Goal: Task Accomplishment & Management: Manage account settings

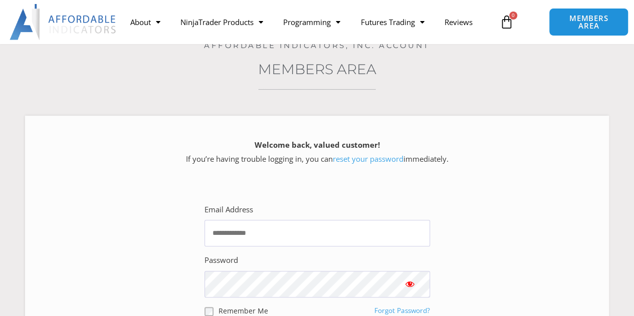
scroll to position [66, 0]
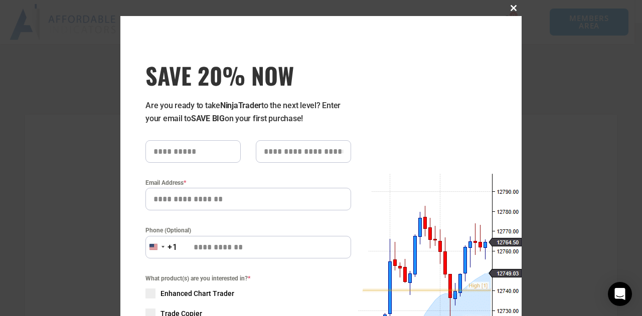
click at [507, 7] on span "SAVE 20% NOW popup" at bounding box center [513, 8] width 16 height 6
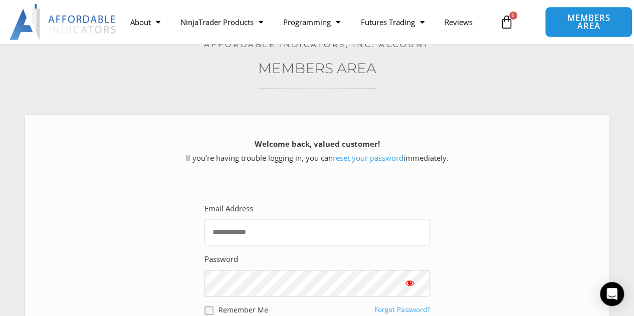
click at [594, 29] on span "MEMBERS AREA" at bounding box center [589, 22] width 65 height 17
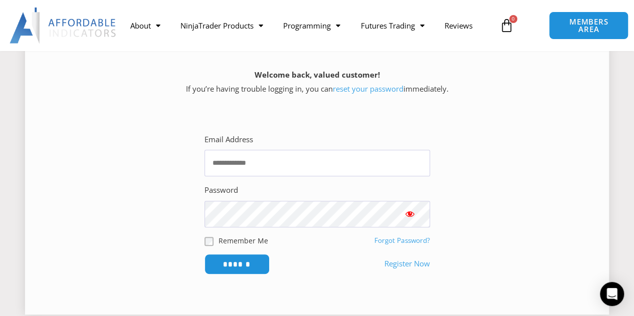
scroll to position [138, 0]
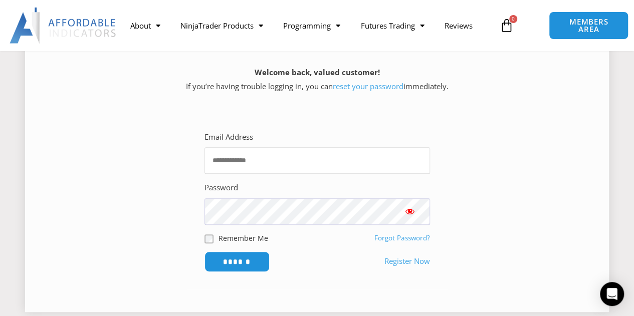
click at [281, 156] on input "Email Address" at bounding box center [318, 160] width 226 height 27
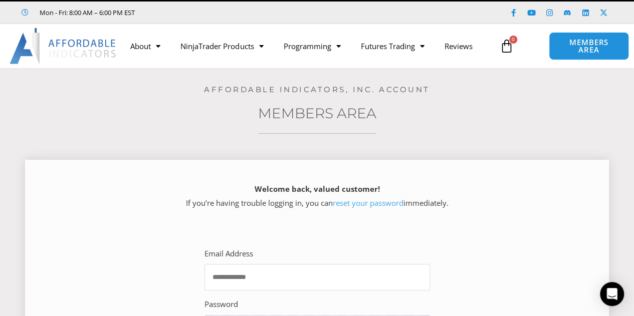
scroll to position [0, 0]
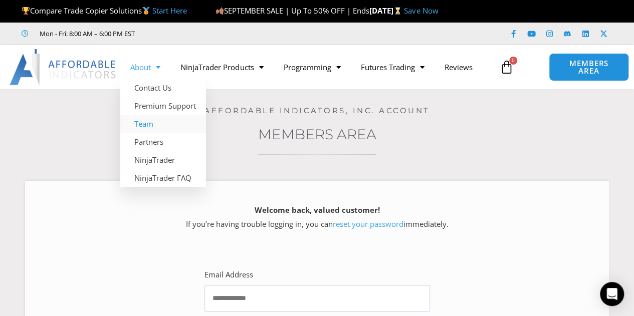
click at [141, 128] on link "Team" at bounding box center [163, 124] width 86 height 18
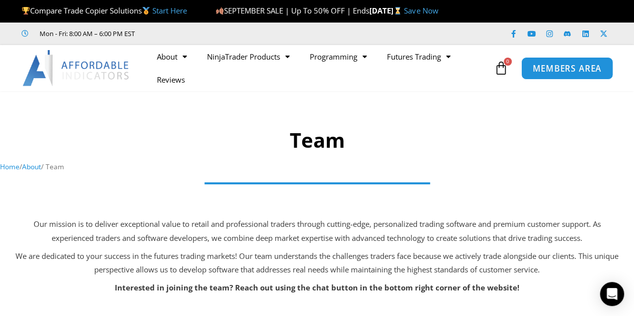
click at [556, 69] on span "MEMBERS AREA" at bounding box center [567, 68] width 69 height 9
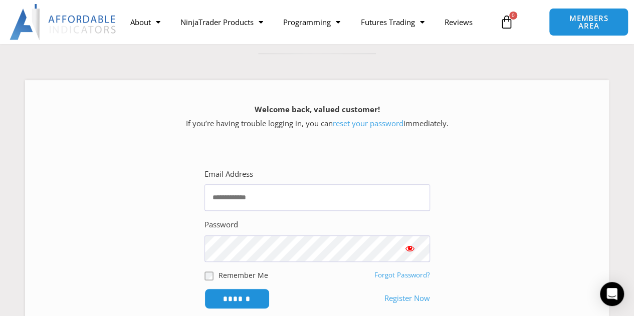
scroll to position [101, 0]
click at [284, 205] on input "Email Address" at bounding box center [318, 197] width 226 height 27
type input "**********"
click at [205, 288] on input "******" at bounding box center [237, 298] width 65 height 21
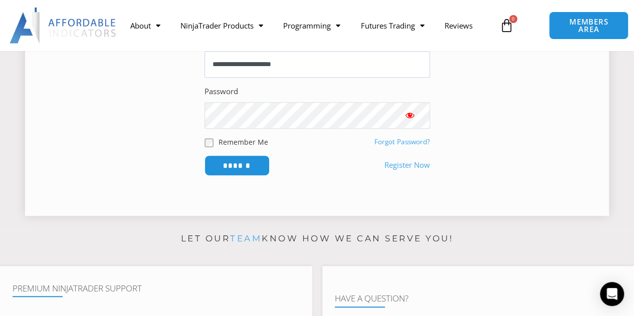
scroll to position [237, 0]
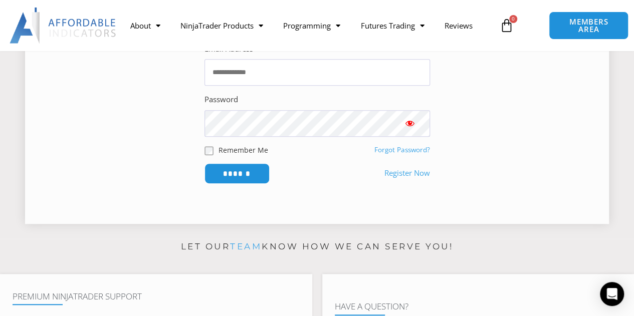
scroll to position [227, 0]
click at [407, 152] on link "Forgot Password?" at bounding box center [403, 148] width 56 height 9
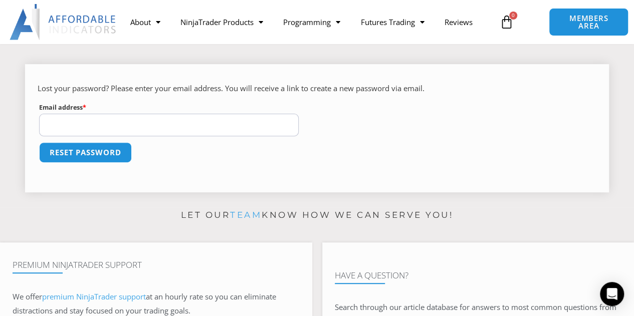
click at [155, 126] on input "Email address * Required" at bounding box center [169, 125] width 260 height 23
type input "**********"
click at [39, 142] on button "Reset password" at bounding box center [85, 152] width 93 height 21
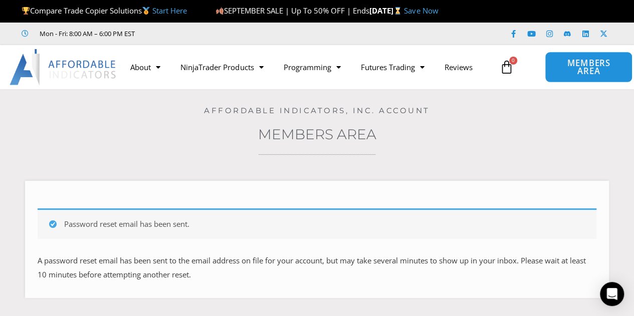
click at [583, 69] on span "MEMBERS AREA" at bounding box center [589, 67] width 65 height 17
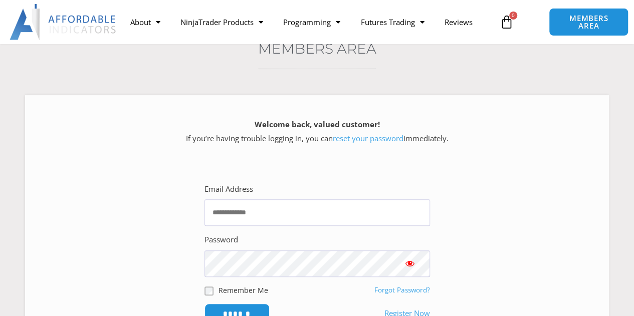
scroll to position [87, 0]
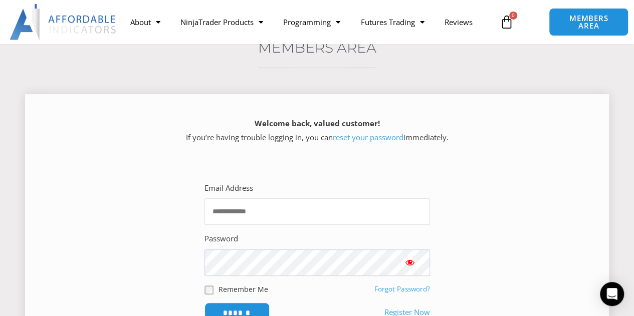
click at [304, 212] on input "Email Address" at bounding box center [318, 212] width 226 height 27
type input "**********"
click at [205, 303] on input "******" at bounding box center [237, 313] width 65 height 21
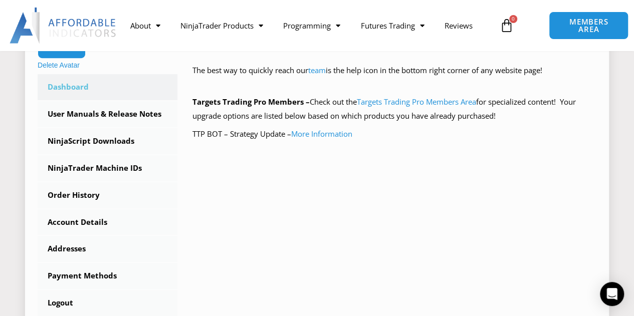
scroll to position [270, 0]
click at [331, 132] on link "More Information" at bounding box center [321, 133] width 61 height 10
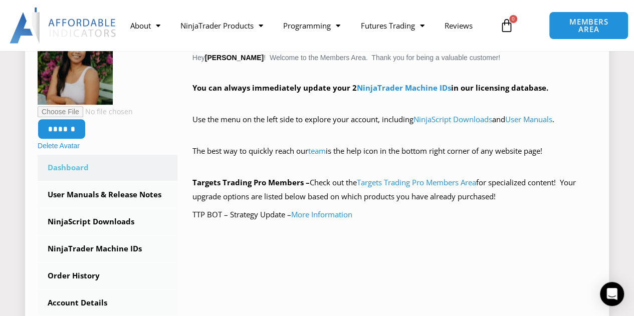
scroll to position [189, 0]
click at [435, 184] on link "Targets Trading Pro Members Area" at bounding box center [416, 183] width 119 height 10
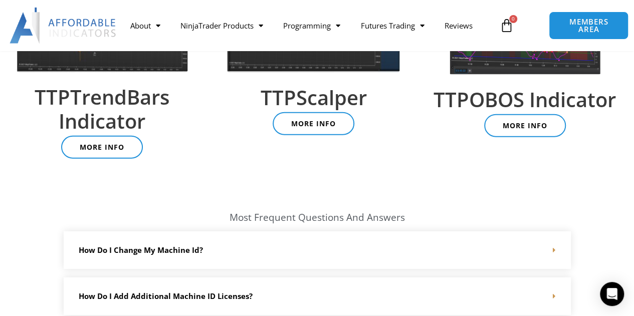
scroll to position [1258, 0]
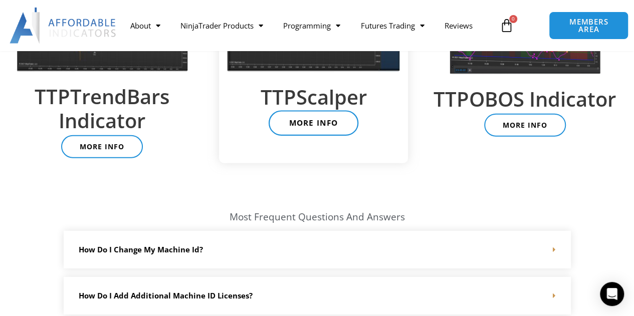
click at [312, 125] on span "More Info" at bounding box center [313, 124] width 49 height 8
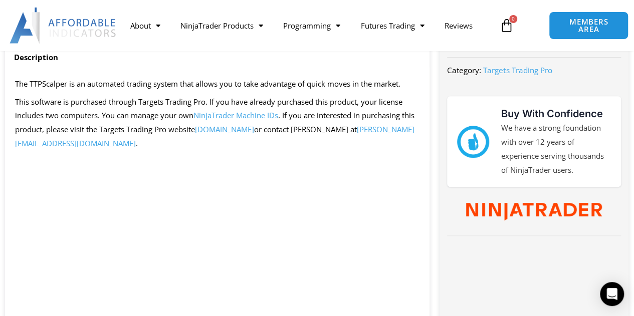
scroll to position [417, 0]
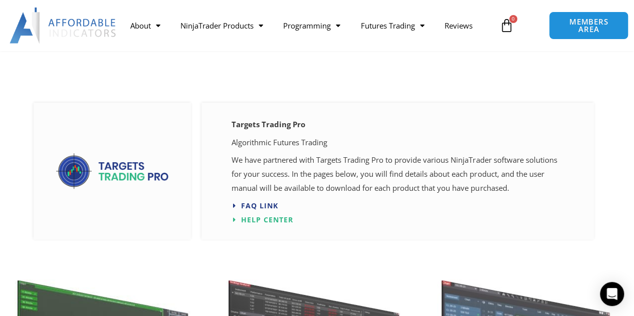
scroll to position [138, 0]
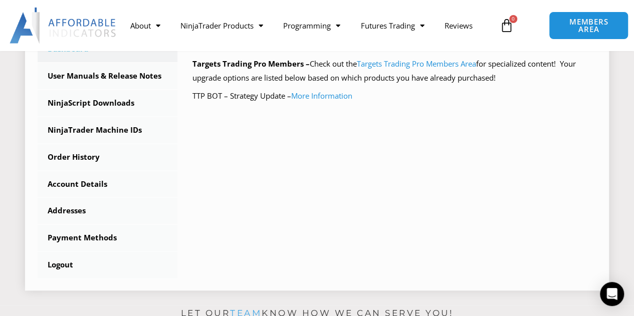
scroll to position [309, 0]
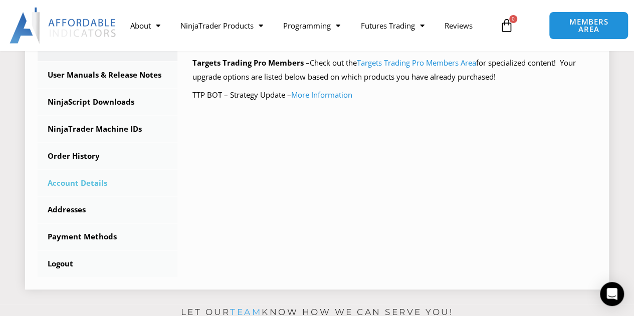
click at [81, 180] on link "Account Details" at bounding box center [108, 184] width 140 height 26
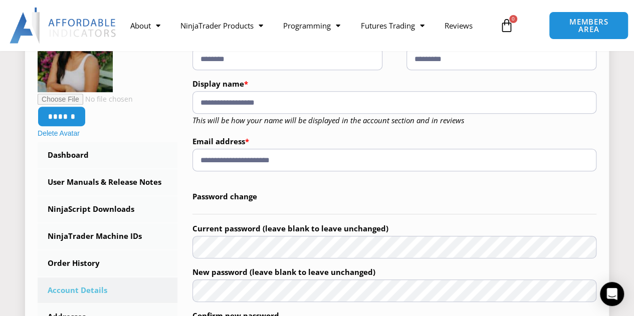
scroll to position [190, 0]
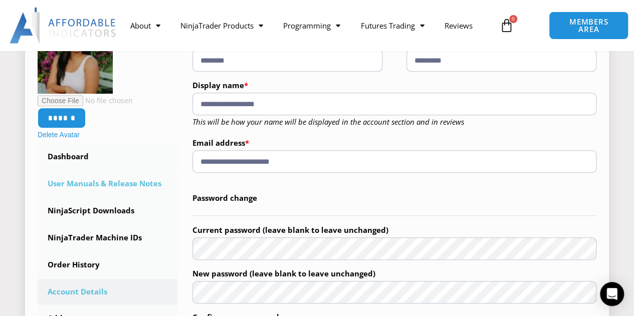
click at [82, 181] on link "User Manuals & Release Notes" at bounding box center [108, 184] width 140 height 26
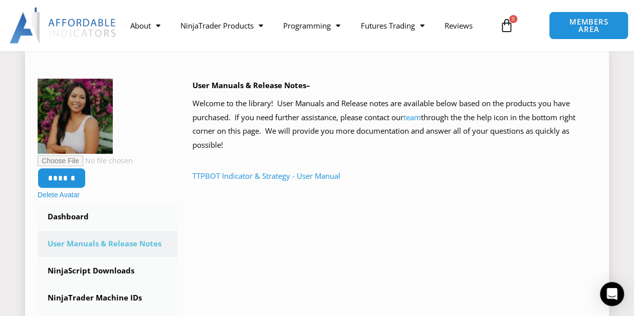
scroll to position [142, 0]
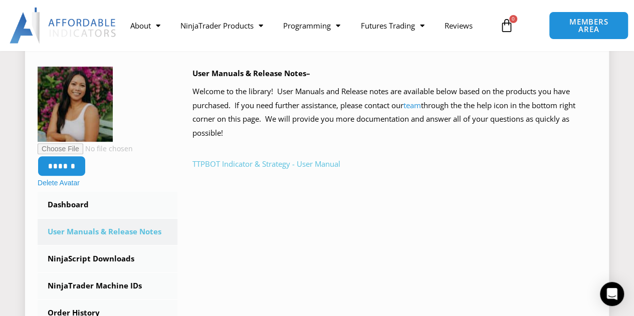
click at [264, 163] on link "TTPBOT Indicator & Strategy - User Manual" at bounding box center [267, 164] width 148 height 10
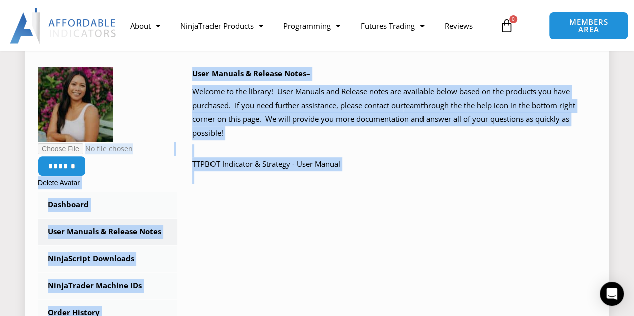
drag, startPoint x: 186, startPoint y: 190, endPoint x: 172, endPoint y: 136, distance: 56.1
click at [172, 136] on div "****** Delete Avatar Dashboard Subscriptions User Manuals & Release Notes Ninja…" at bounding box center [317, 251] width 559 height 368
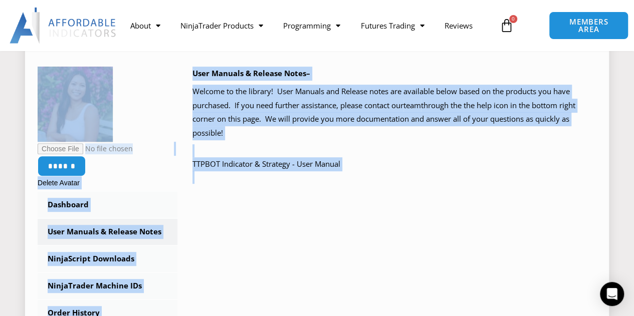
click at [181, 222] on div "****** Delete Avatar Dashboard Subscriptions User Manuals & Release Notes Ninja…" at bounding box center [317, 251] width 559 height 368
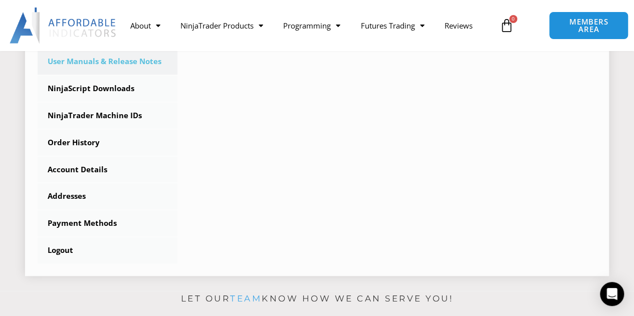
scroll to position [322, 0]
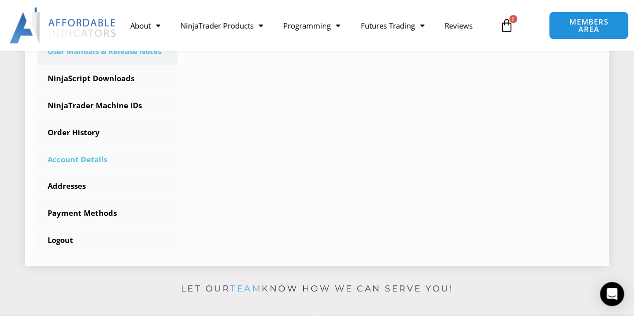
click at [86, 161] on link "Account Details" at bounding box center [108, 160] width 140 height 26
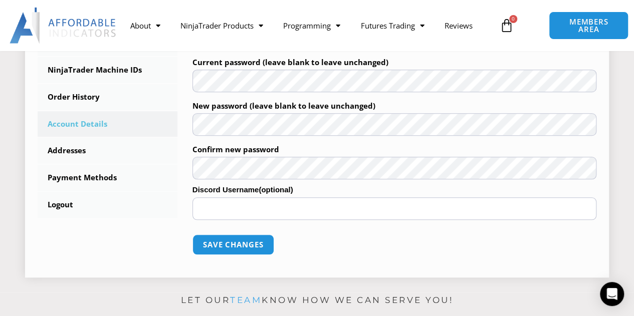
scroll to position [367, 0]
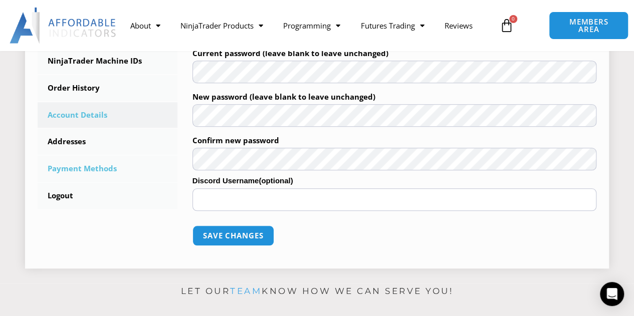
click at [61, 172] on link "Payment Methods" at bounding box center [108, 169] width 140 height 26
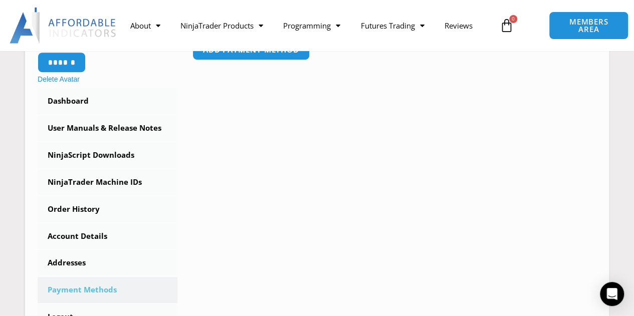
scroll to position [245, 0]
click at [84, 124] on link "User Manuals & Release Notes" at bounding box center [108, 129] width 140 height 26
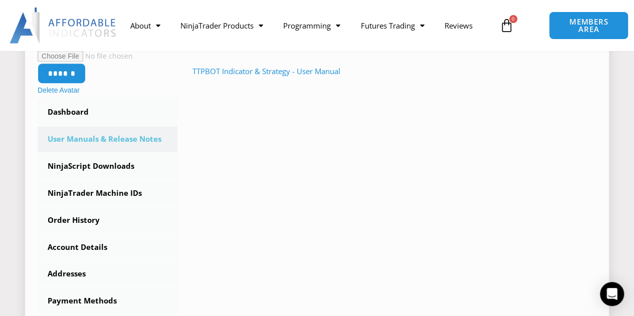
scroll to position [235, 0]
click at [67, 110] on link "Dashboard" at bounding box center [108, 112] width 140 height 26
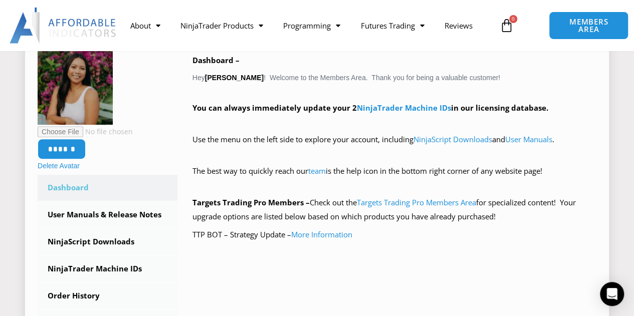
scroll to position [168, 0]
click at [401, 204] on link "Targets Trading Pro Members Area" at bounding box center [416, 203] width 119 height 10
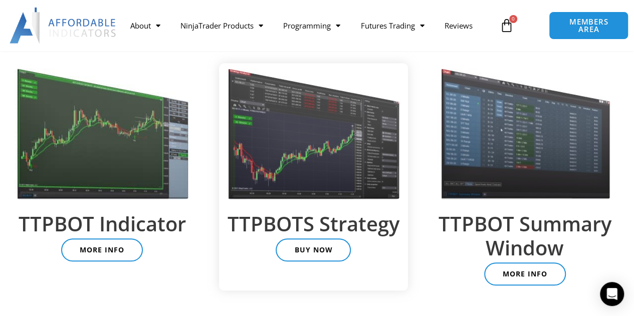
scroll to position [349, 0]
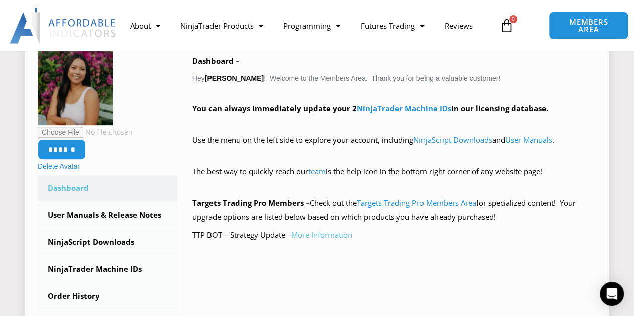
click at [324, 237] on link "More Information" at bounding box center [321, 235] width 61 height 10
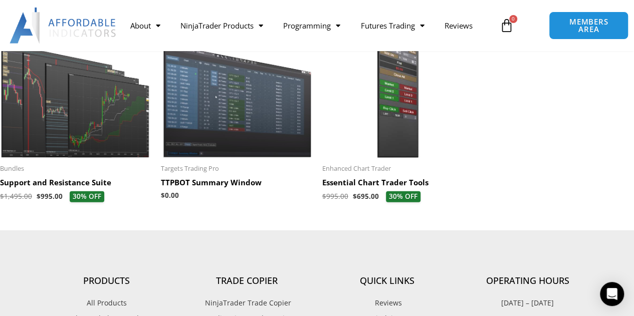
scroll to position [1076, 0]
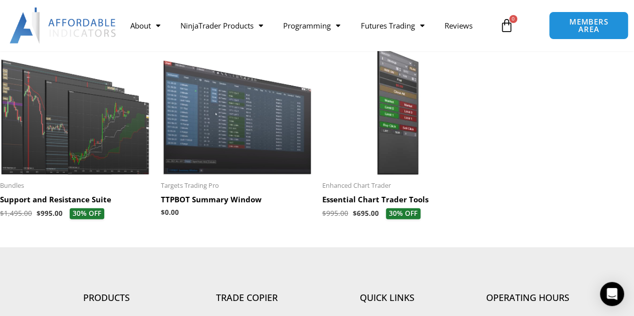
click at [202, 139] on img at bounding box center [236, 111] width 151 height 130
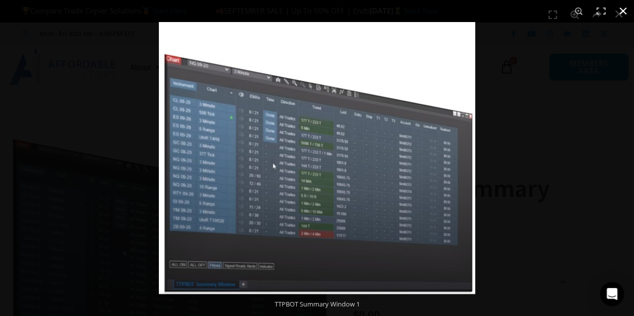
click at [481, 95] on div "1 / 1 TTPBOT Summary Window 1 TTPBOT Summary Window 1" at bounding box center [317, 158] width 634 height 316
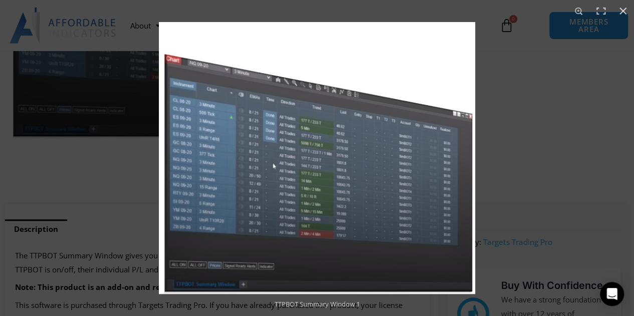
click at [560, 78] on div at bounding box center [476, 180] width 634 height 316
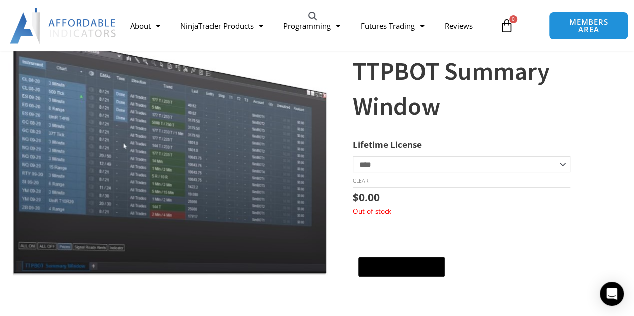
click at [560, 78] on div "**********" at bounding box center [481, 158] width 257 height 367
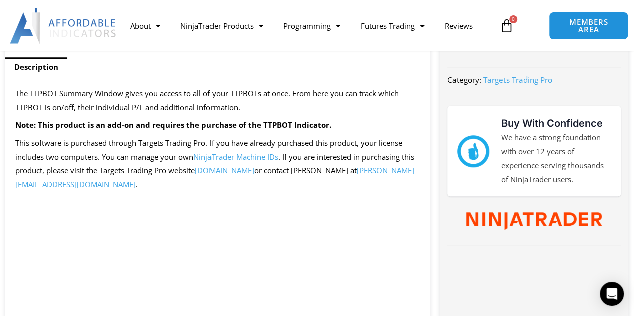
scroll to position [408, 0]
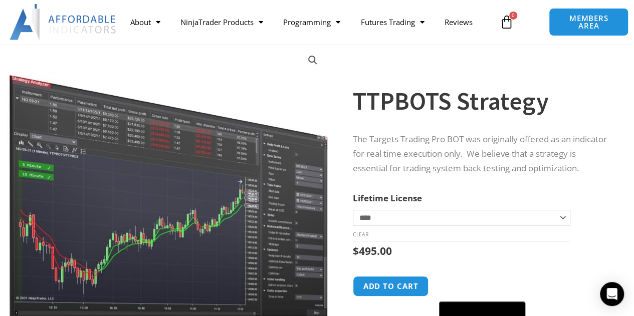
scroll to position [69, 0]
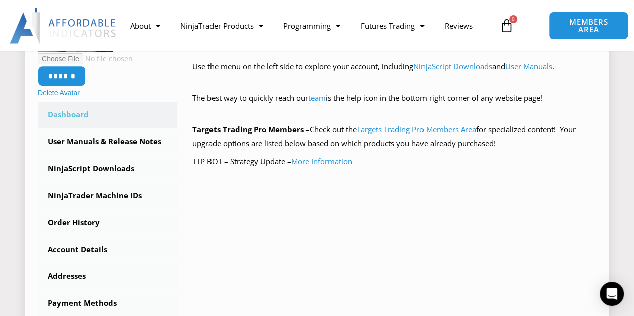
scroll to position [243, 0]
